Goal: Information Seeking & Learning: Learn about a topic

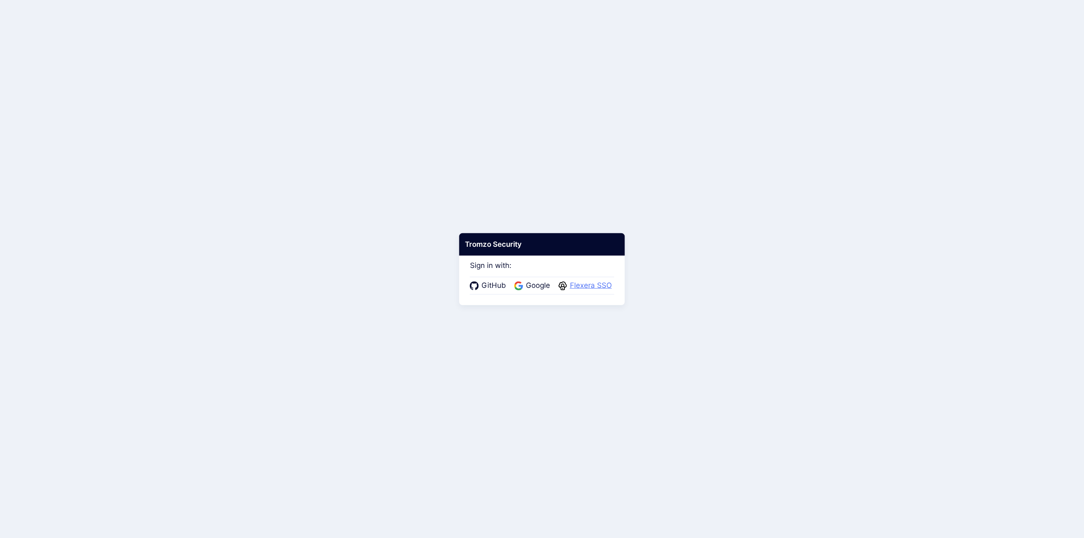
click at [587, 287] on span "Flexera SSO" at bounding box center [590, 285] width 47 height 11
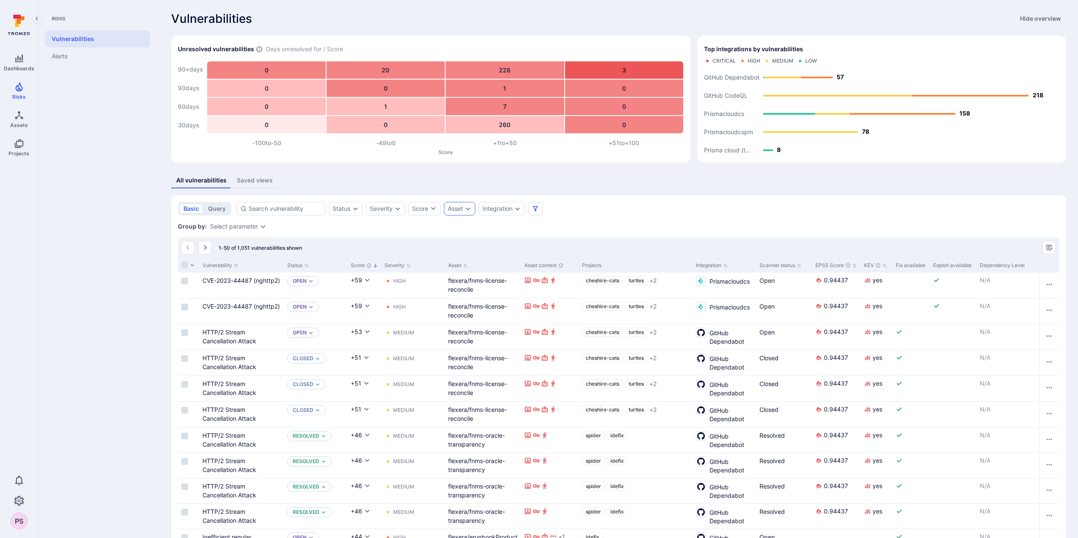
click at [469, 212] on div "Asset" at bounding box center [459, 209] width 31 height 14
type input "i"
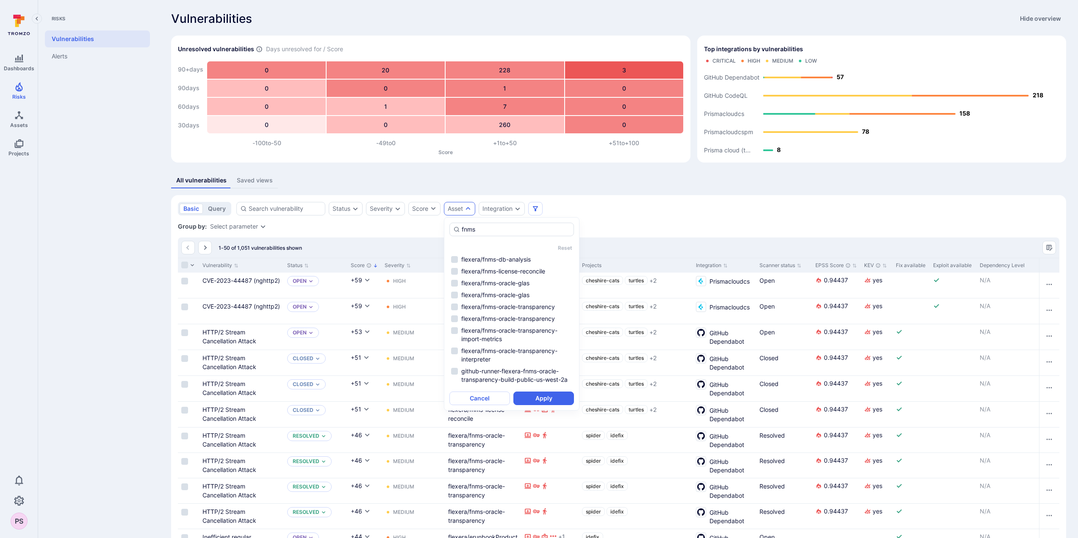
type input "fnms"
click at [640, 208] on div "basic query Status Severity Score Asset Integration" at bounding box center [618, 209] width 881 height 14
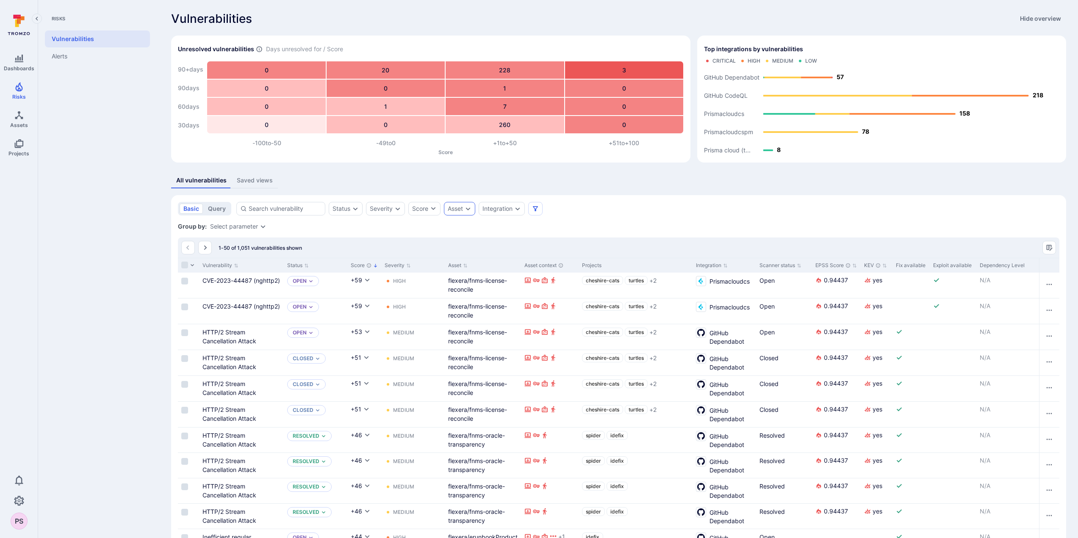
click at [468, 211] on icon "Expand dropdown" at bounding box center [467, 208] width 7 height 7
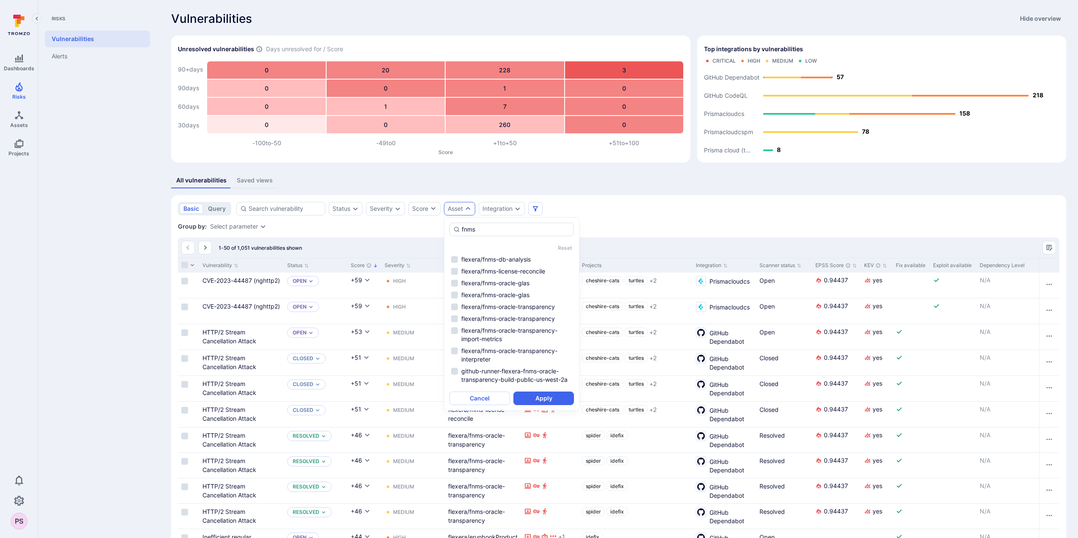
drag, startPoint x: 478, startPoint y: 232, endPoint x: 424, endPoint y: 226, distance: 54.9
click at [424, 226] on body "Dashboards Risks Assets Projects 0 PS Risks Vulnerabilities Alerts Vulnerabilit…" at bounding box center [539, 269] width 1078 height 538
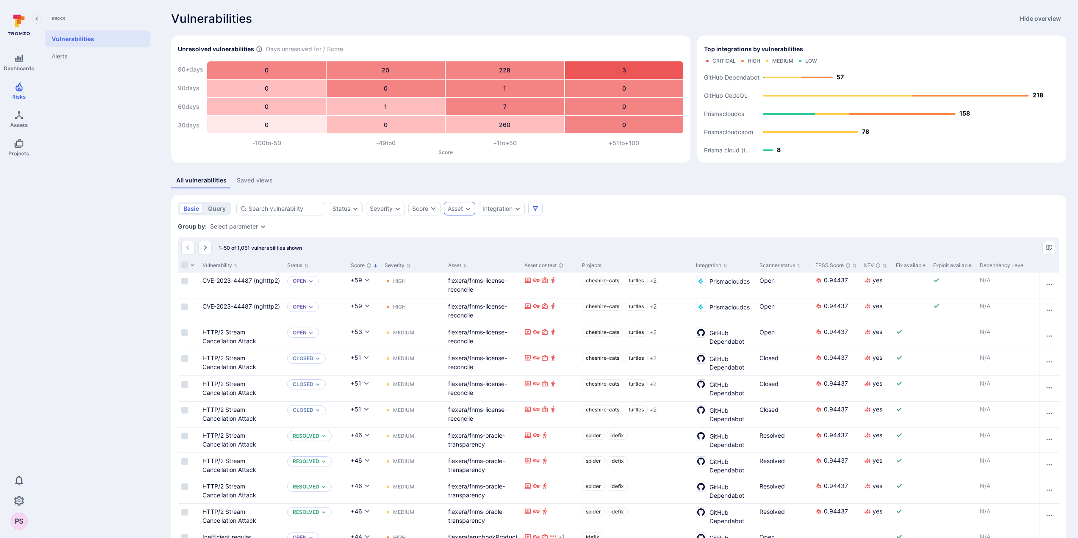
click at [467, 210] on icon "Expand dropdown" at bounding box center [467, 208] width 7 height 7
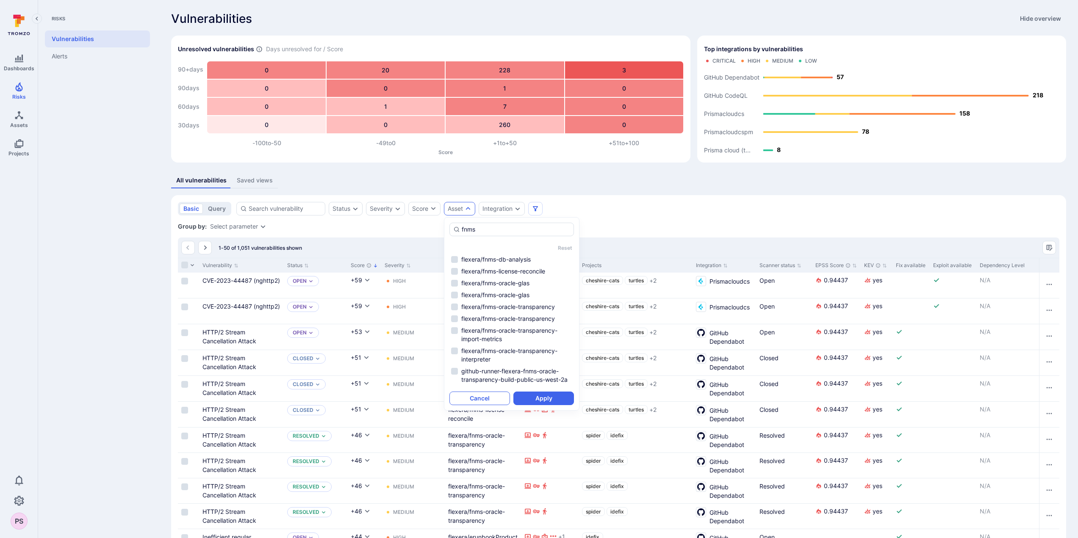
click at [485, 398] on button "Cancel" at bounding box center [479, 399] width 61 height 14
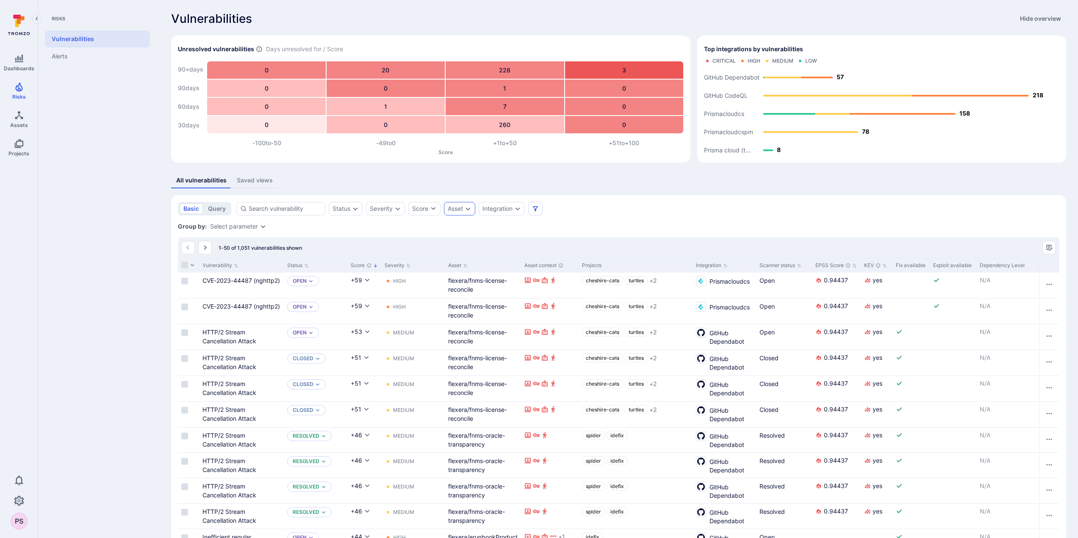
click at [460, 209] on div "Asset" at bounding box center [455, 208] width 15 height 7
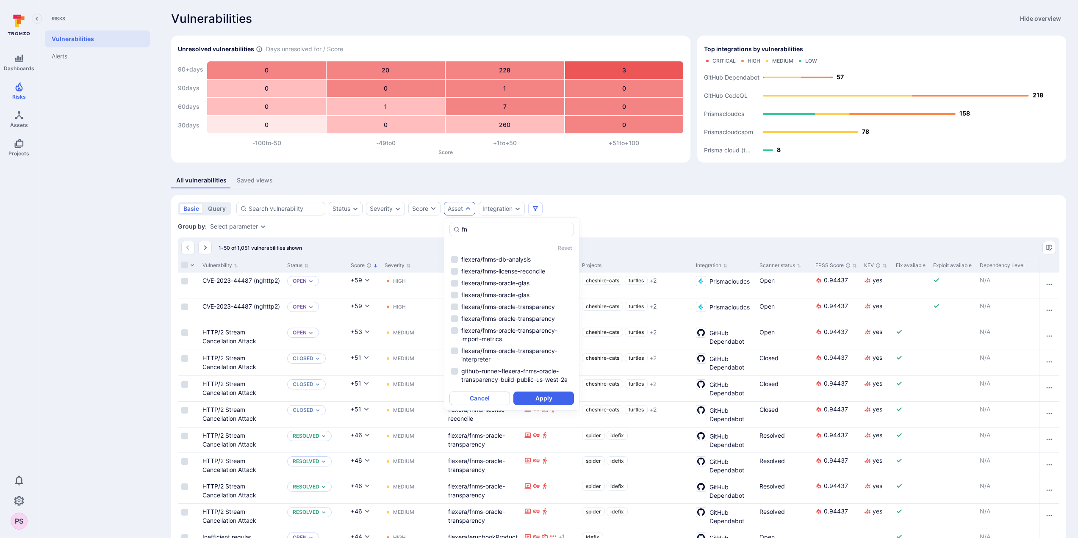
type input "f"
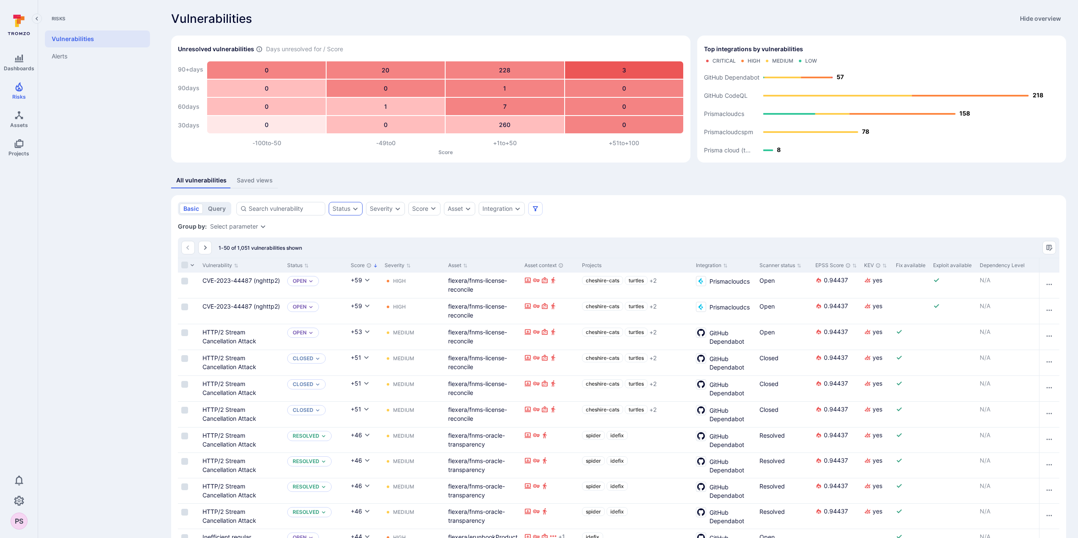
click at [354, 210] on icon "Expand dropdown" at bounding box center [355, 208] width 5 height 3
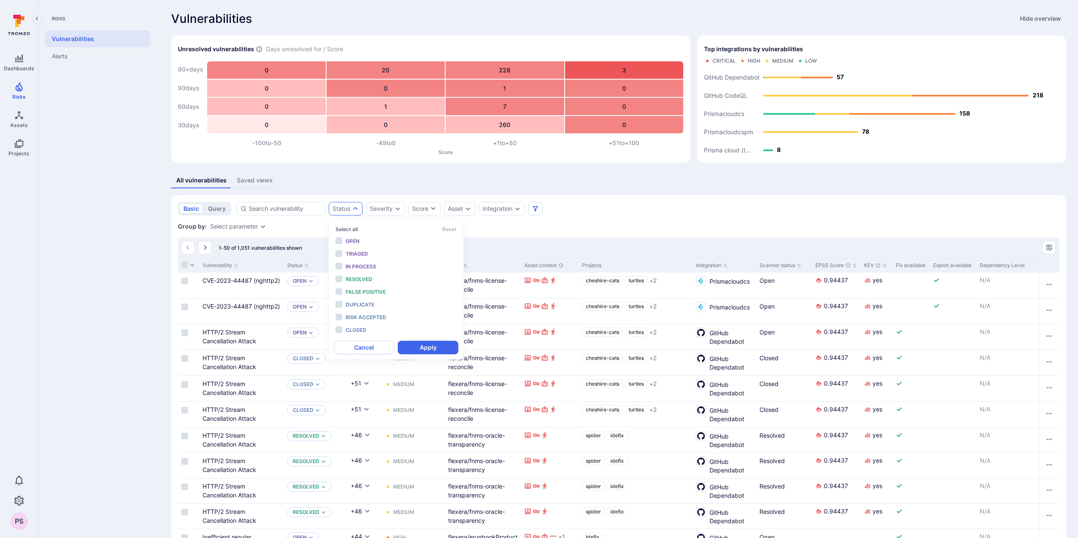
scroll to position [7, 0]
click at [341, 241] on li "Open" at bounding box center [396, 241] width 124 height 11
click at [335, 252] on li "Triaged" at bounding box center [396, 254] width 124 height 11
click at [339, 267] on li "In process" at bounding box center [396, 266] width 124 height 11
click at [335, 305] on li "Duplicate" at bounding box center [396, 304] width 124 height 11
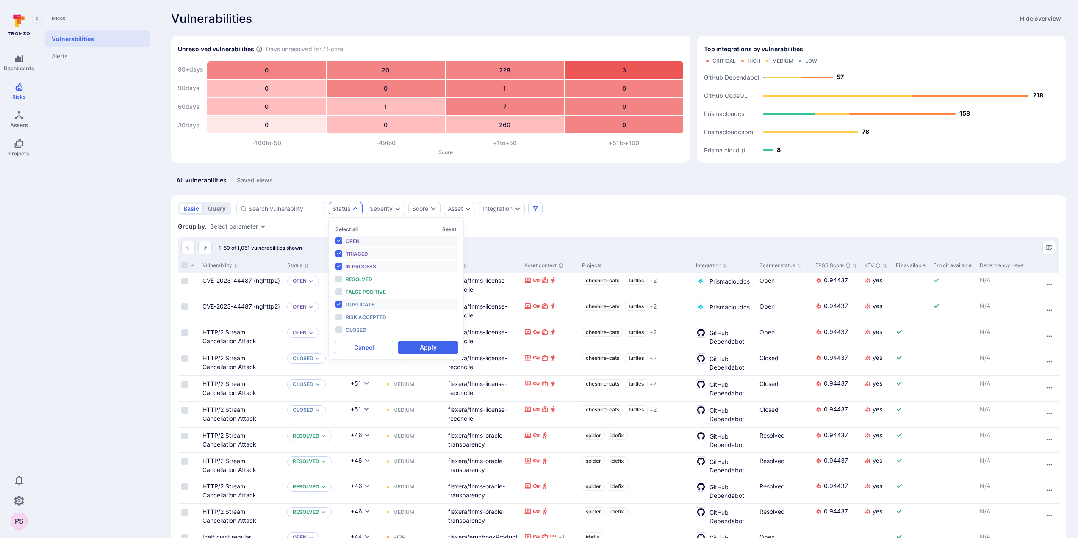
click at [339, 304] on li "Duplicate" at bounding box center [396, 304] width 124 height 11
drag, startPoint x: 417, startPoint y: 350, endPoint x: 332, endPoint y: 271, distance: 116.0
click at [417, 351] on button "Apply" at bounding box center [428, 348] width 61 height 14
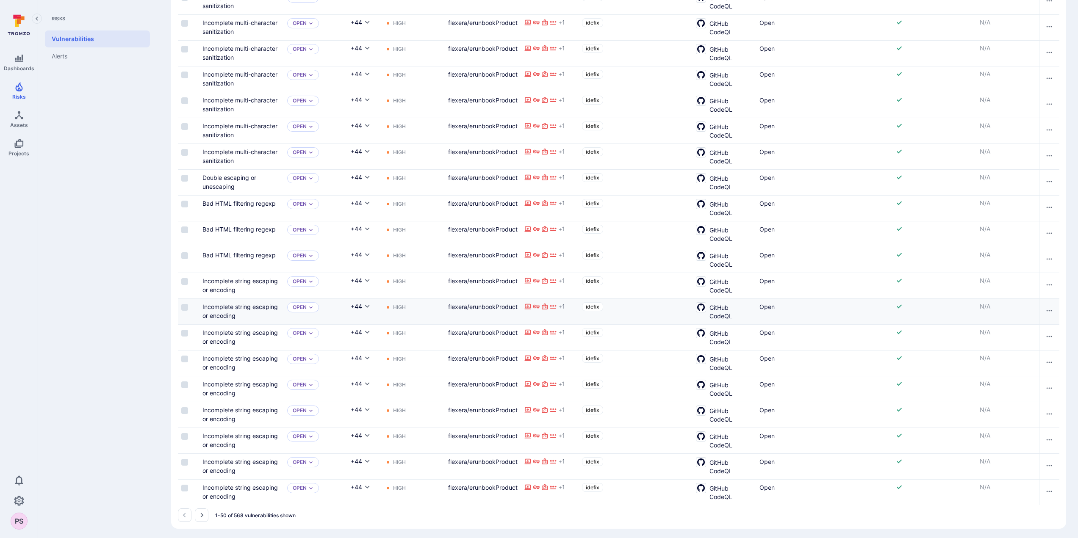
scroll to position [1065, 0]
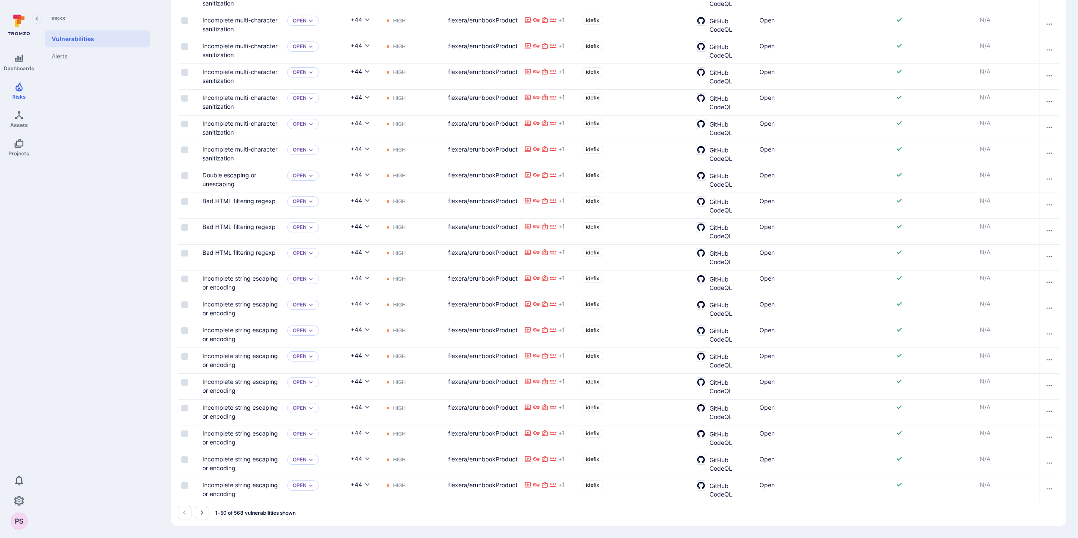
drag, startPoint x: 203, startPoint y: 511, endPoint x: 340, endPoint y: 360, distance: 203.2
click at [203, 511] on icon "Go to the next page" at bounding box center [201, 512] width 7 height 7
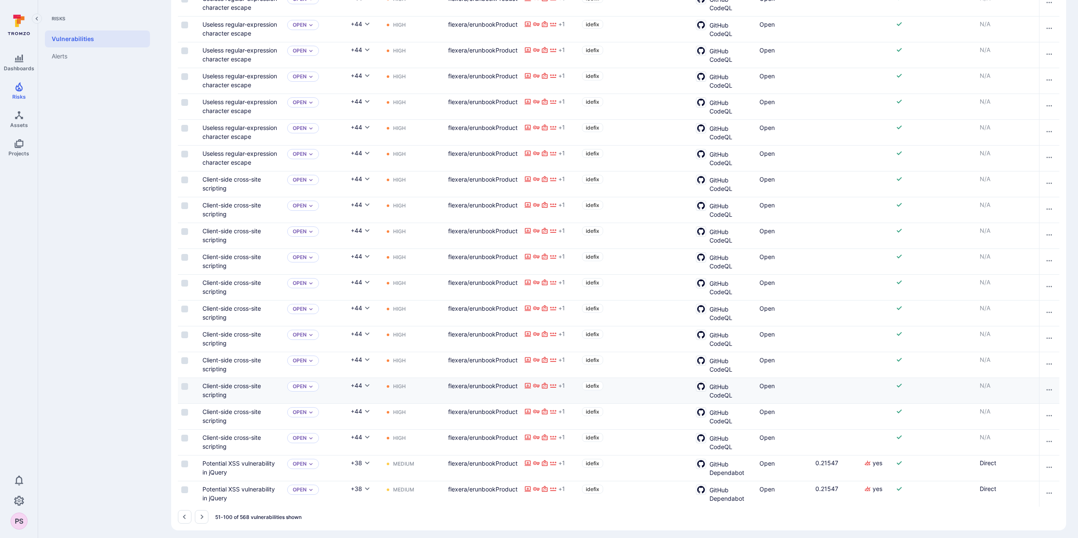
scroll to position [1055, 0]
click at [197, 520] on button "Go to the next page" at bounding box center [202, 519] width 14 height 14
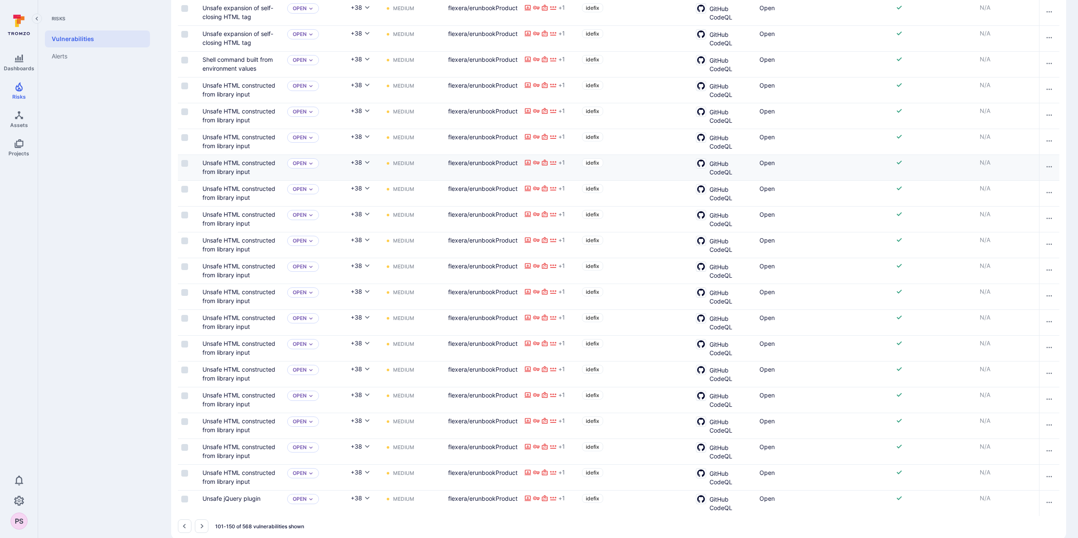
scroll to position [1065, 0]
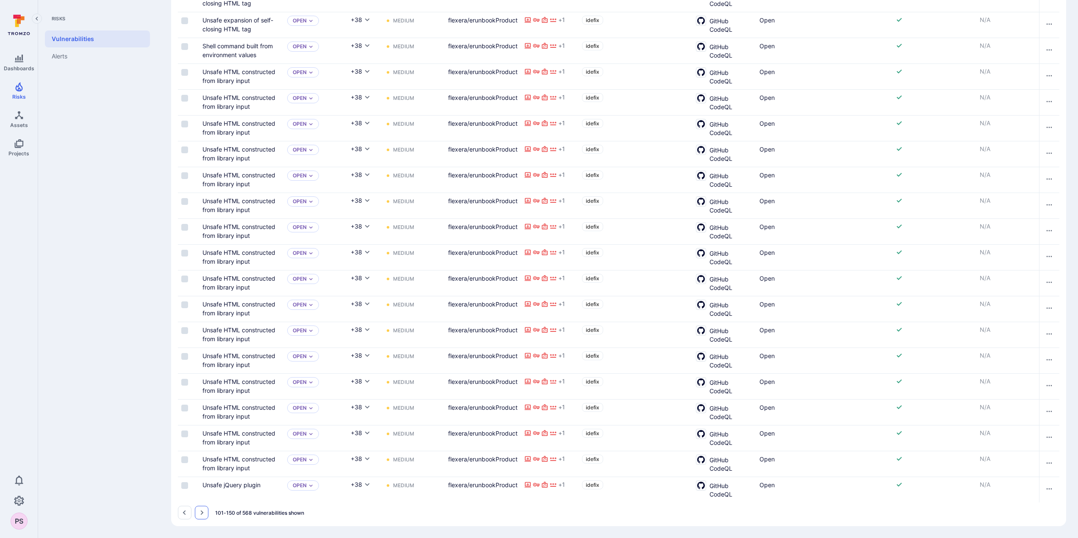
click at [201, 516] on icon "Go to the next page" at bounding box center [201, 512] width 7 height 7
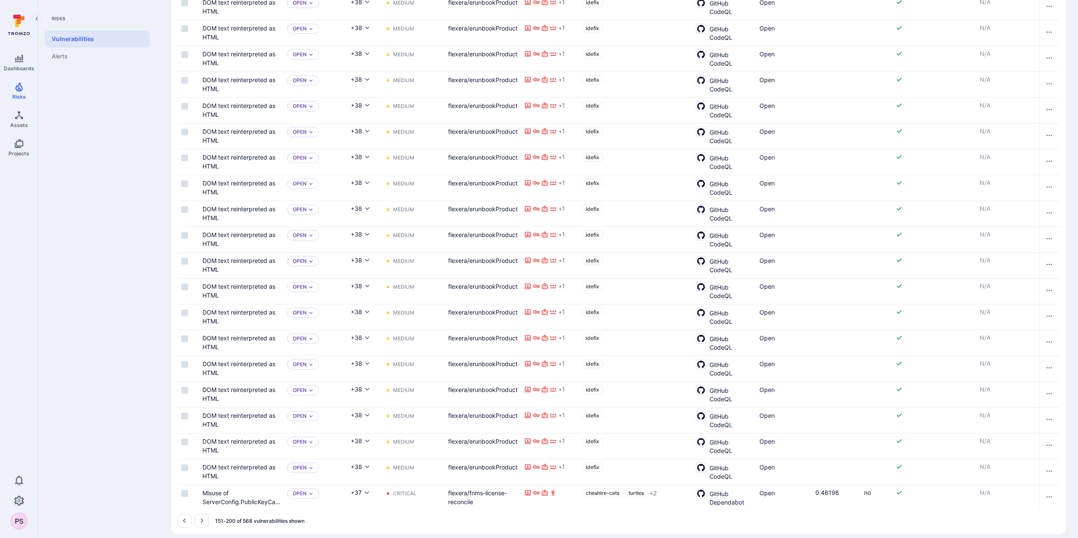
scroll to position [1065, 0]
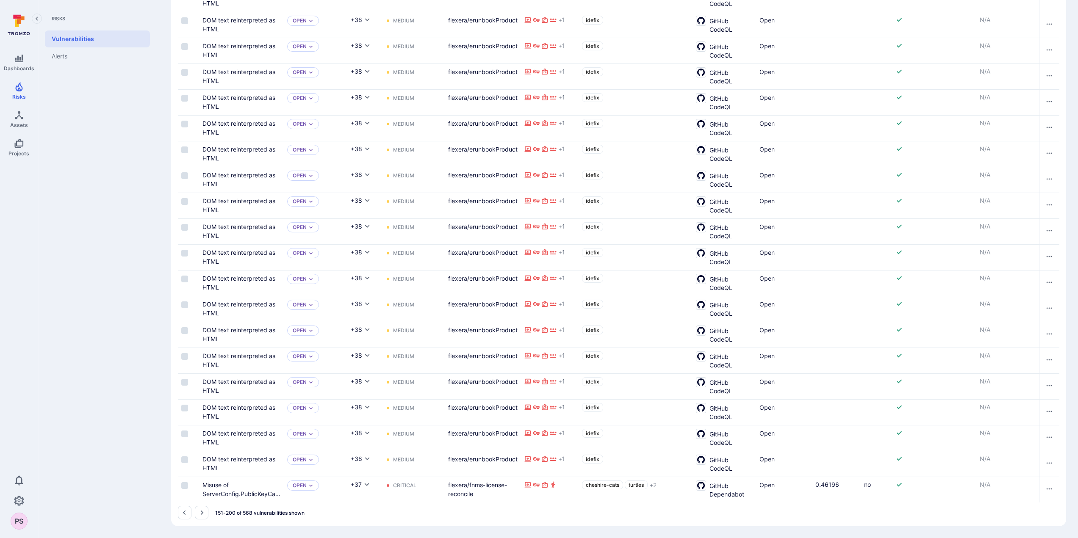
drag, startPoint x: 202, startPoint y: 512, endPoint x: 136, endPoint y: 188, distance: 330.6
click at [202, 512] on icon "Go to the next page" at bounding box center [202, 513] width 3 height 5
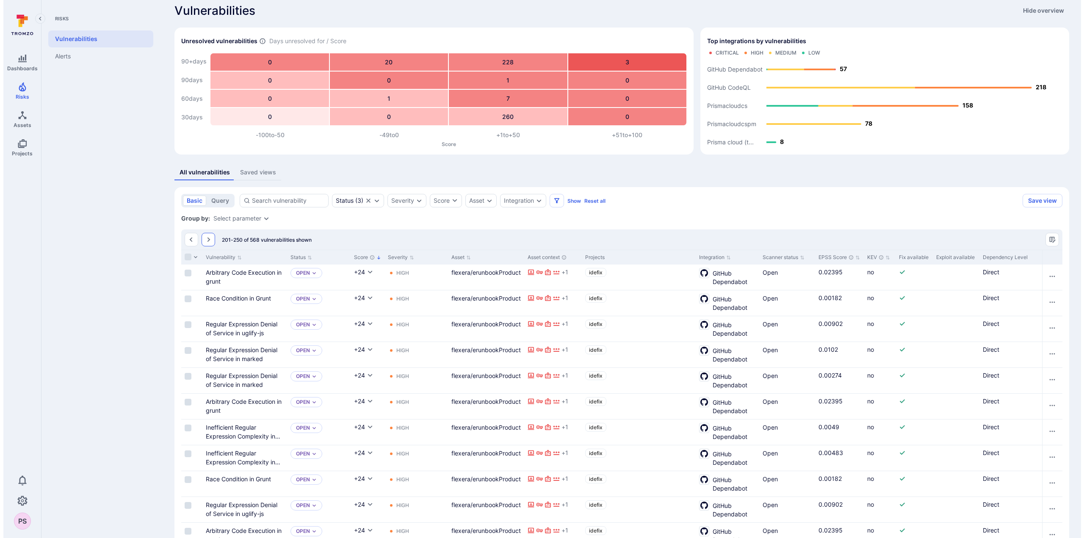
scroll to position [32, 0]
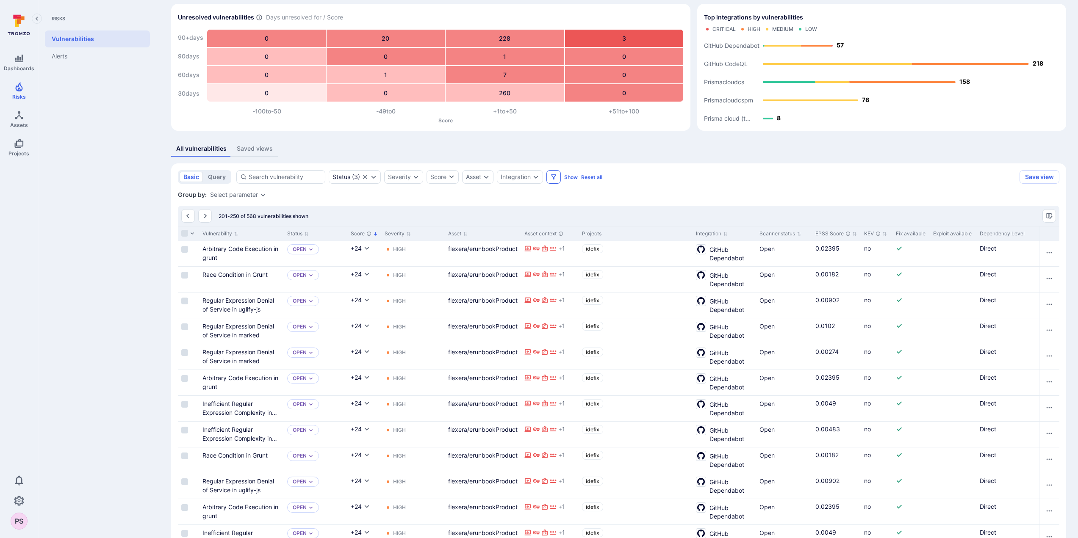
click at [553, 178] on icon "Filters" at bounding box center [553, 177] width 7 height 7
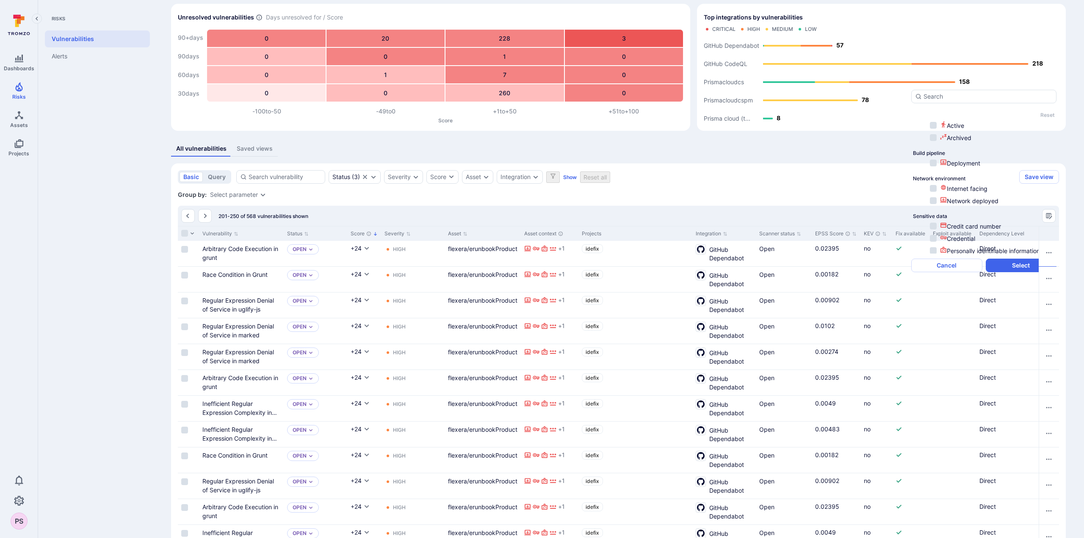
scroll to position [20, 0]
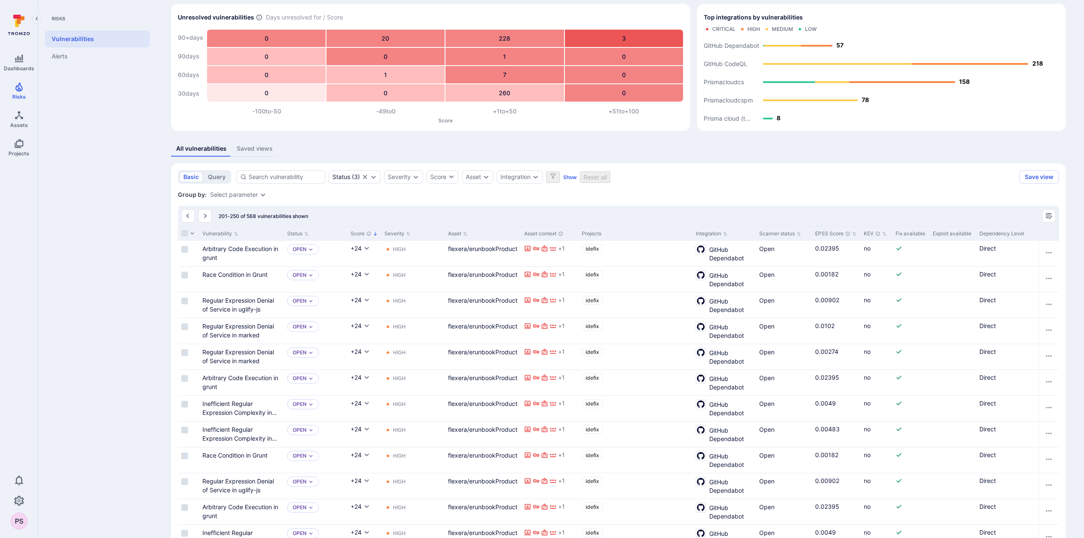
click at [933, 456] on li "idefix" at bounding box center [983, 450] width 145 height 10
click at [1030, 453] on button "Select" at bounding box center [1021, 449] width 71 height 14
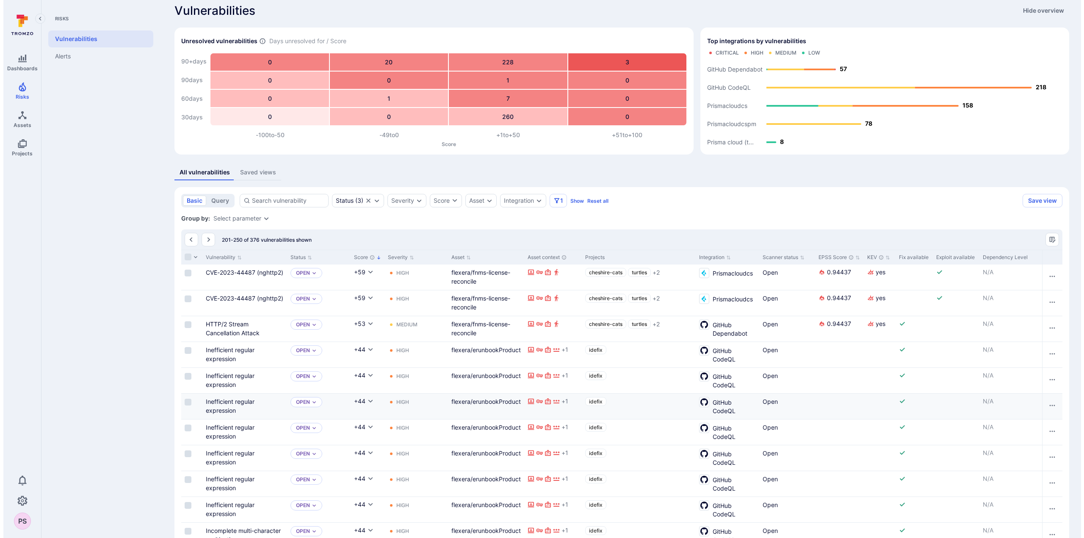
scroll to position [11, 0]
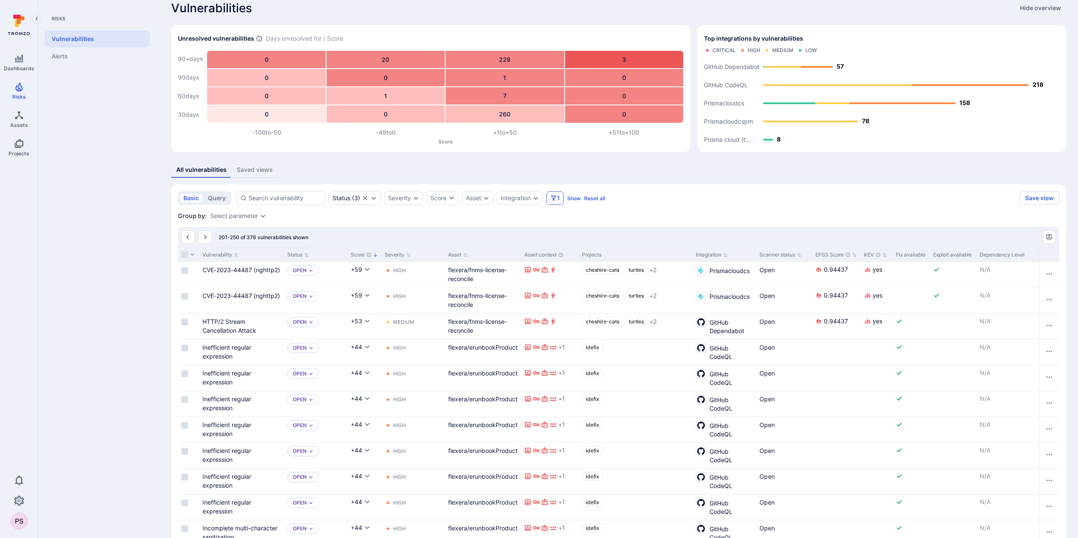
click at [560, 198] on span "1" at bounding box center [558, 198] width 3 height 8
type input "e"
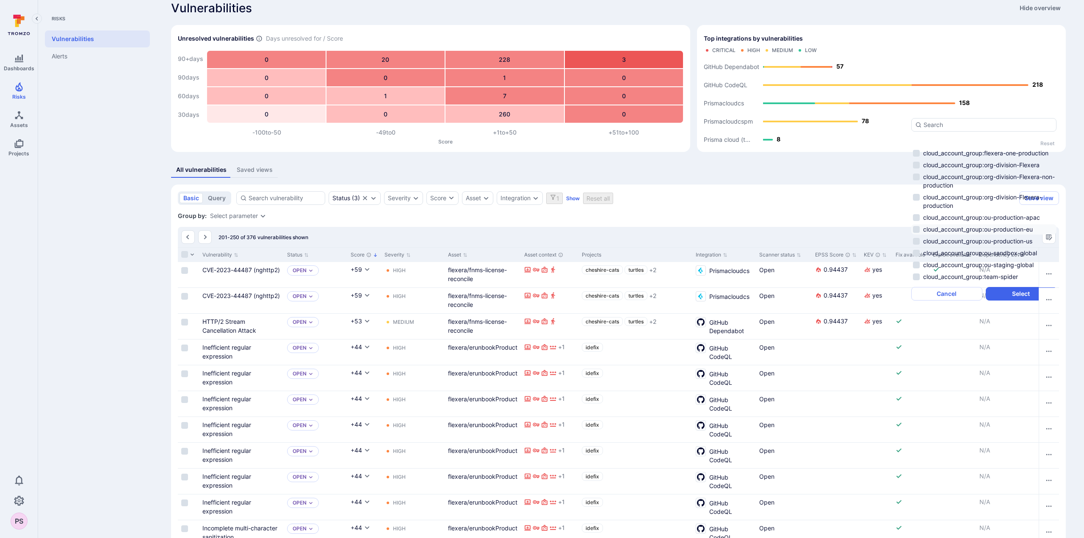
scroll to position [137, 0]
click at [961, 301] on button "Cancel" at bounding box center [946, 294] width 71 height 14
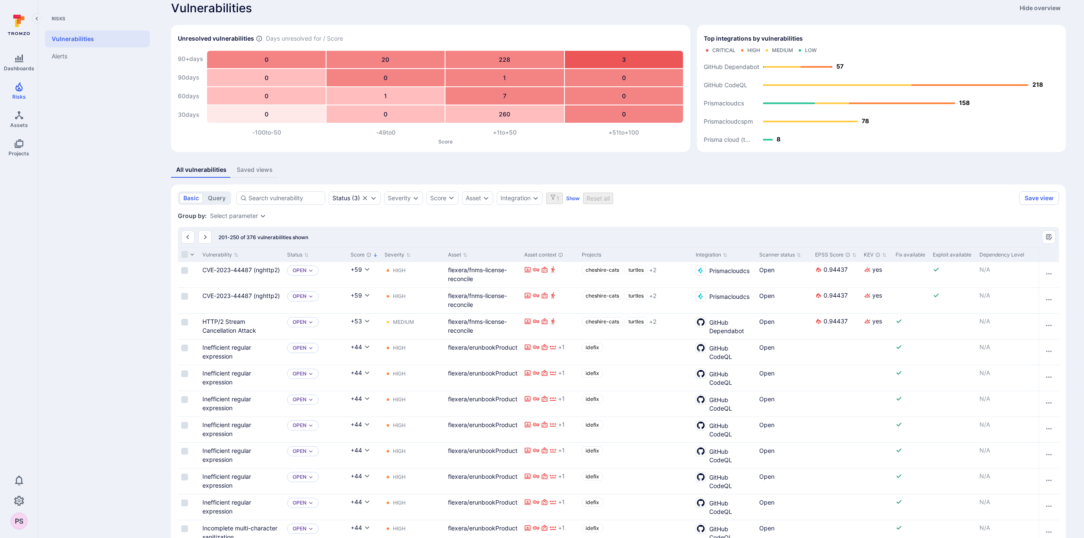
scroll to position [0, 0]
